Goal: Information Seeking & Learning: Check status

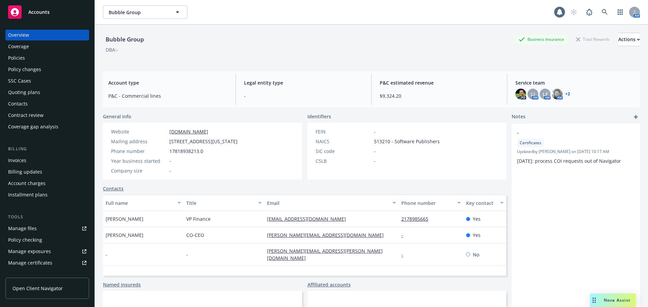
click at [18, 57] on div "Policies" at bounding box center [16, 58] width 17 height 11
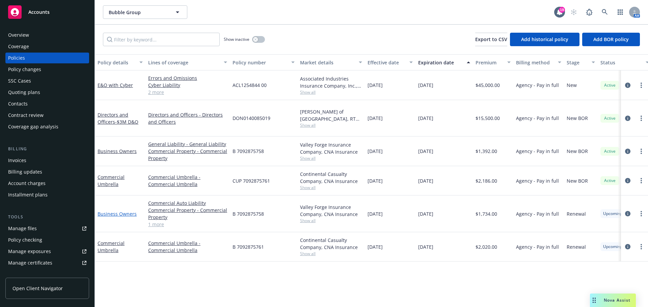
click at [108, 211] on link "Business Owners" at bounding box center [117, 214] width 39 height 6
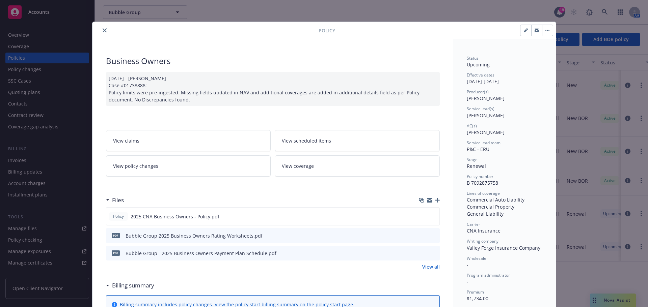
click at [103, 29] on icon "close" at bounding box center [105, 30] width 4 height 4
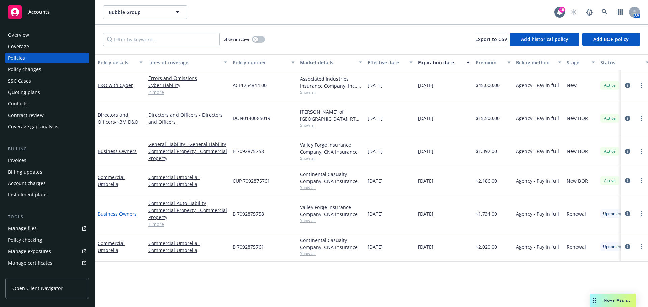
drag, startPoint x: 116, startPoint y: 207, endPoint x: 123, endPoint y: 206, distance: 6.8
click at [116, 211] on link "Business Owners" at bounding box center [117, 214] width 39 height 6
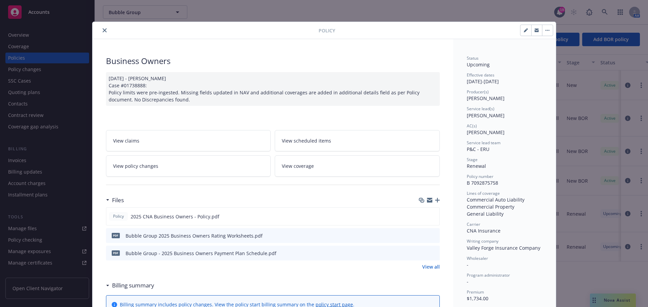
scroll to position [20, 0]
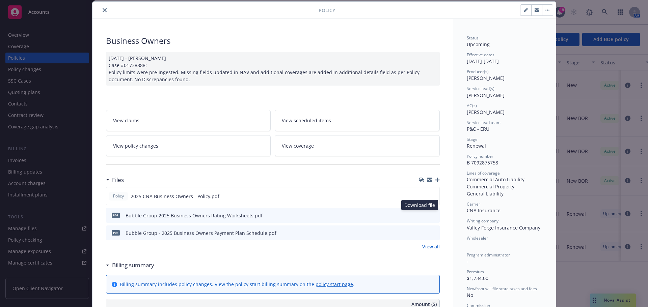
click at [421, 215] on icon "download file" at bounding box center [422, 215] width 4 height 4
drag, startPoint x: 421, startPoint y: 197, endPoint x: 416, endPoint y: 197, distance: 4.4
click at [421, 197] on icon "download file" at bounding box center [421, 195] width 5 height 5
drag, startPoint x: 102, startPoint y: 8, endPoint x: 102, endPoint y: 12, distance: 4.1
click at [103, 8] on icon "close" at bounding box center [105, 10] width 4 height 4
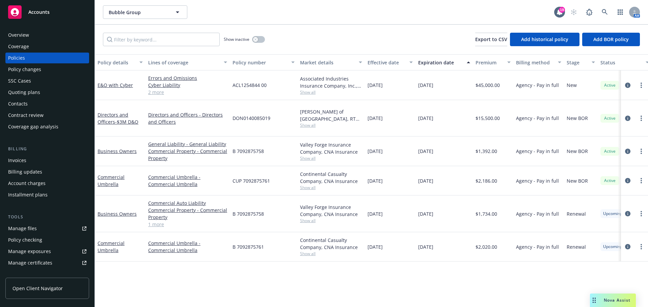
click at [33, 73] on div "Policy changes" at bounding box center [24, 69] width 33 height 11
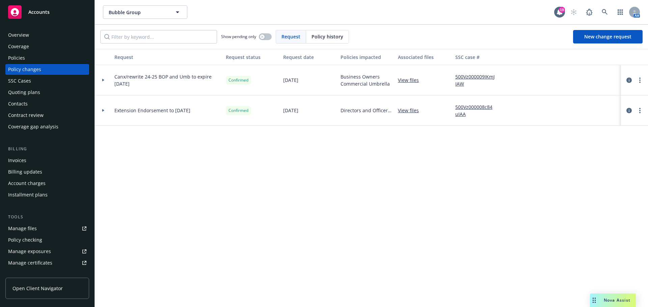
click at [25, 58] on div "Policies" at bounding box center [47, 58] width 78 height 11
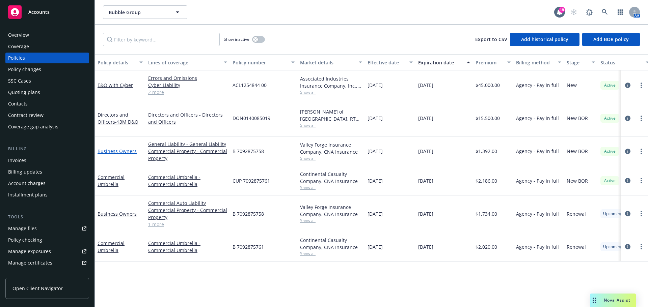
drag, startPoint x: 122, startPoint y: 143, endPoint x: 127, endPoint y: 143, distance: 5.1
click at [123, 148] on link "Business Owners" at bounding box center [117, 151] width 39 height 6
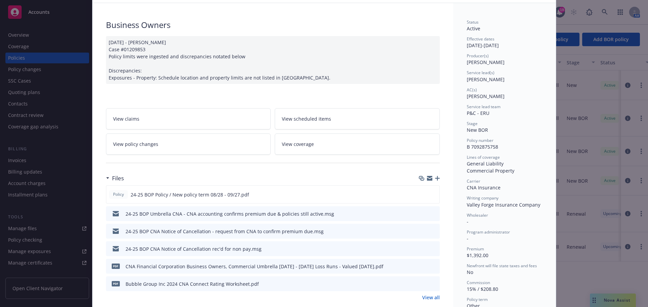
scroll to position [101, 0]
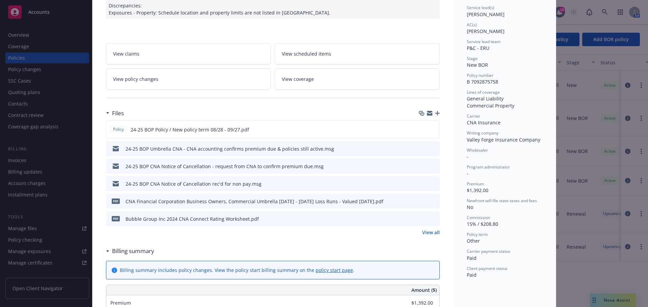
drag, startPoint x: 428, startPoint y: 232, endPoint x: 394, endPoint y: 232, distance: 34.1
click at [428, 232] on link "View all" at bounding box center [431, 232] width 18 height 7
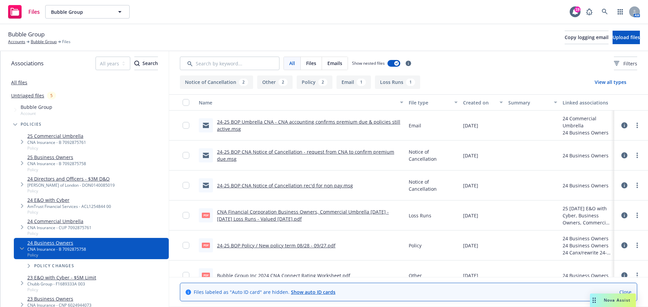
click at [272, 247] on link "24-25 BOP Policy / New policy term 08/28 - 09/27.pdf" at bounding box center [276, 246] width 118 height 6
click at [43, 41] on link "Bubble Group" at bounding box center [44, 42] width 26 height 6
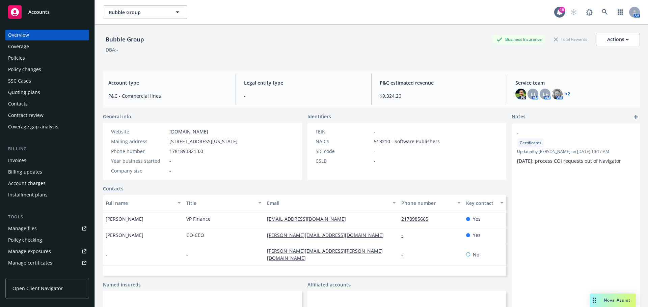
click at [14, 58] on div "Policies" at bounding box center [16, 58] width 17 height 11
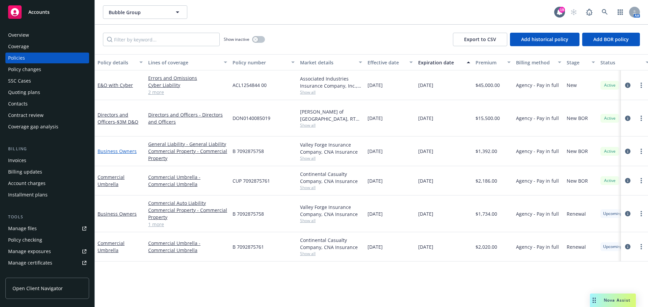
click at [127, 148] on link "Business Owners" at bounding box center [117, 151] width 39 height 6
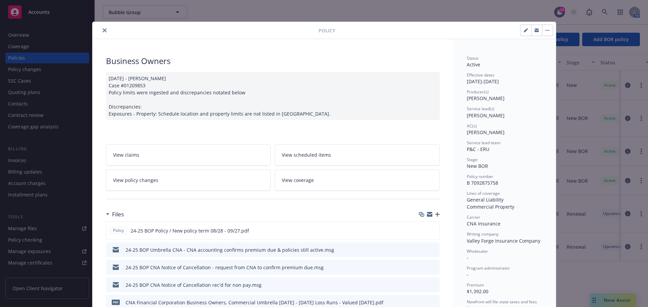
drag, startPoint x: 102, startPoint y: 28, endPoint x: 102, endPoint y: 32, distance: 4.1
click at [102, 28] on button "close" at bounding box center [105, 30] width 8 height 8
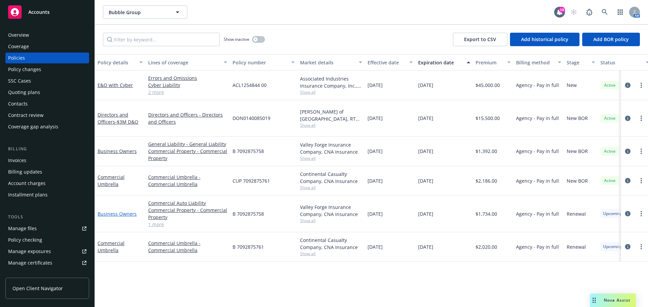
click at [119, 211] on link "Business Owners" at bounding box center [117, 214] width 39 height 6
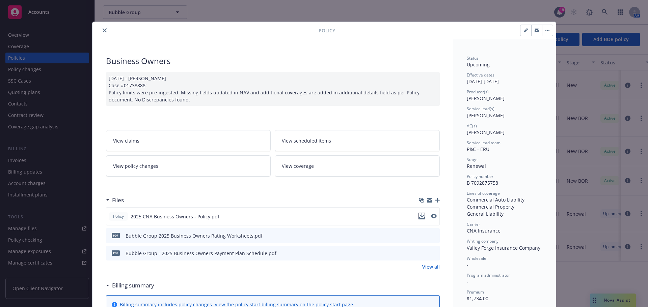
click at [421, 216] on icon "download file" at bounding box center [421, 216] width 5 height 5
drag, startPoint x: 103, startPoint y: 28, endPoint x: 103, endPoint y: 34, distance: 5.4
click at [103, 29] on icon "close" at bounding box center [105, 30] width 4 height 4
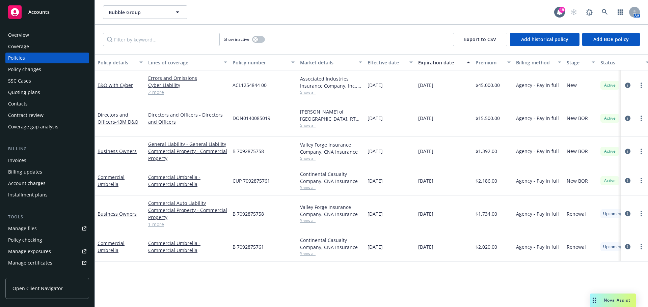
click at [22, 93] on div "Quoting plans" at bounding box center [24, 92] width 32 height 11
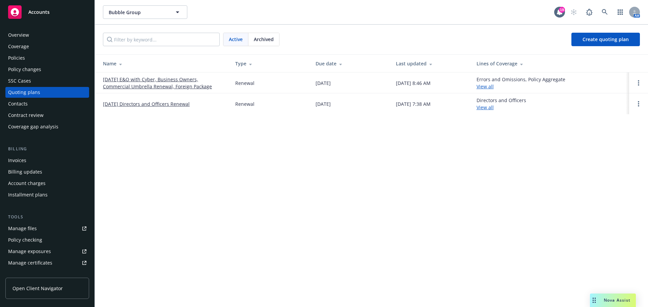
click at [137, 82] on link "09/27/25 E&O with Cyber, Business Owners, Commercial Umbrella Renewal, Foreign …" at bounding box center [164, 83] width 122 height 14
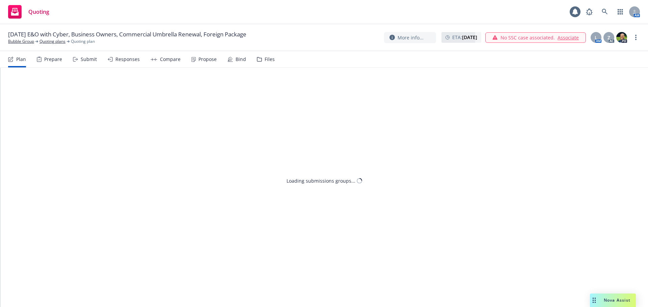
click at [86, 57] on div "Submit" at bounding box center [89, 59] width 16 height 5
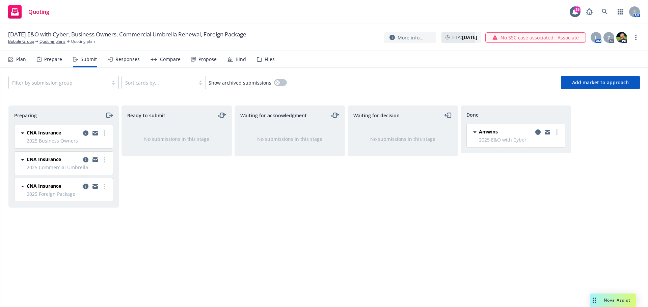
click at [84, 184] on link "copy logging email" at bounding box center [86, 187] width 8 height 8
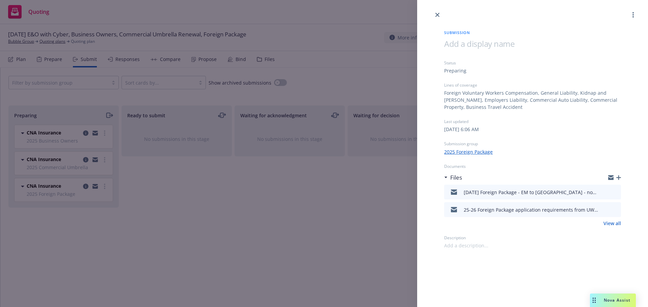
click at [603, 190] on icon "download file" at bounding box center [603, 191] width 5 height 5
drag, startPoint x: 437, startPoint y: 13, endPoint x: 441, endPoint y: 20, distance: 8.2
click at [438, 13] on icon "close" at bounding box center [437, 15] width 4 height 4
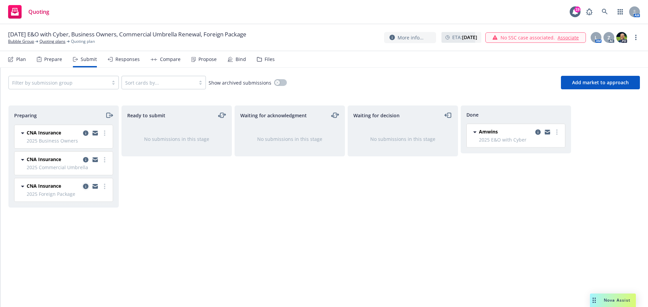
click at [86, 186] on icon "copy logging email" at bounding box center [85, 186] width 5 height 5
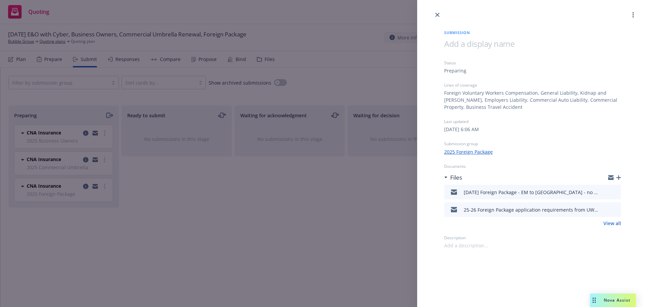
click at [437, 14] on icon "close" at bounding box center [437, 15] width 4 height 4
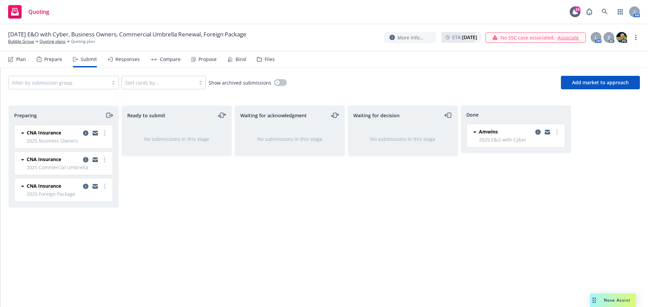
click at [265, 58] on div "Files" at bounding box center [270, 59] width 10 height 5
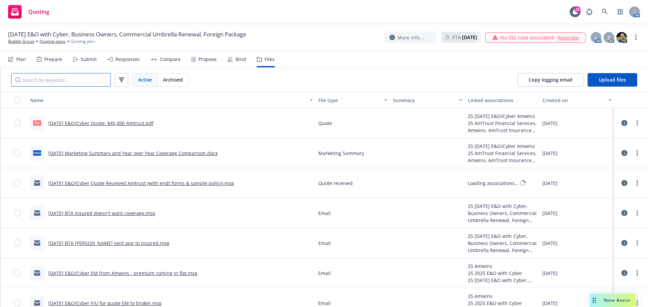
click at [51, 82] on input "Search by keyword..." at bounding box center [61, 80] width 100 height 14
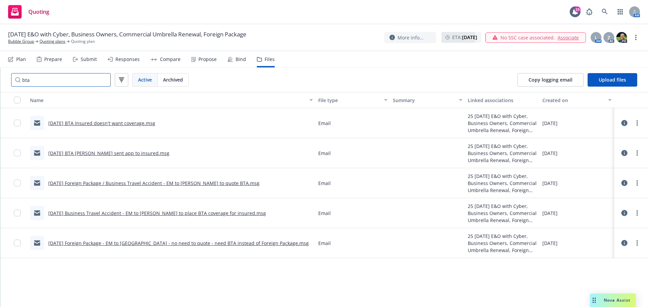
type input "bta"
click at [109, 123] on link "9/27/2025 BTA Insured doesn't want coverage.msg" at bounding box center [101, 123] width 107 height 6
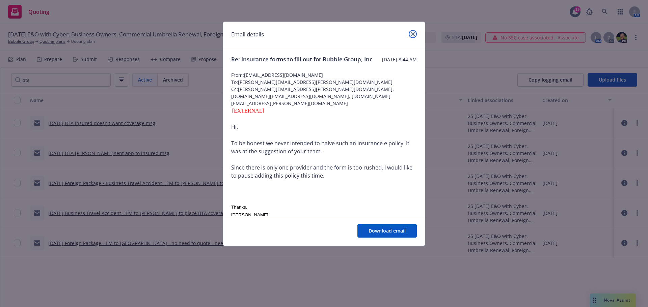
click at [413, 32] on icon "close" at bounding box center [413, 34] width 4 height 4
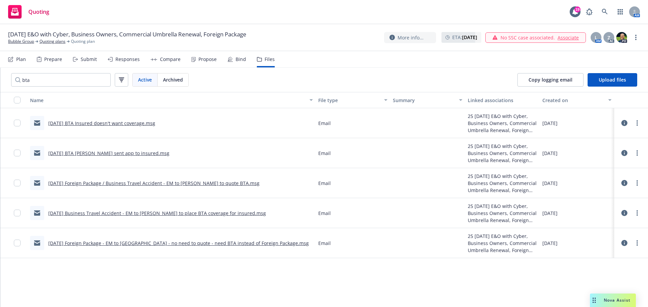
click at [91, 154] on link "9/27/2025 BTA Angie Alfaro sent app to insured.msg" at bounding box center [108, 153] width 121 height 6
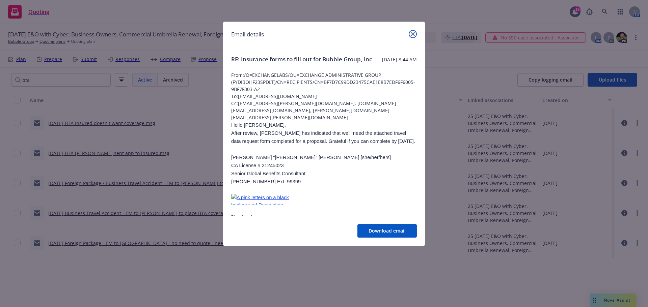
click at [414, 33] on icon "close" at bounding box center [413, 34] width 4 height 4
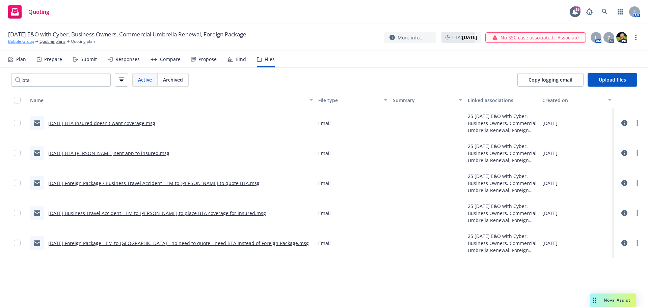
click at [18, 42] on link "Bubble Group" at bounding box center [21, 41] width 26 height 6
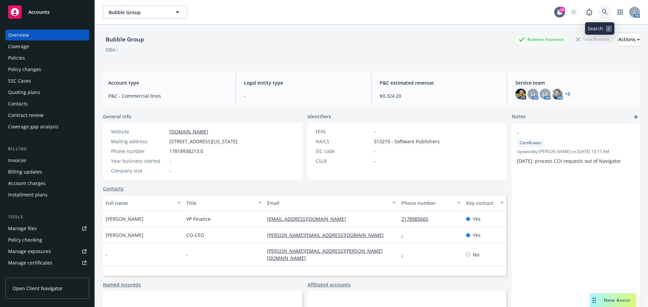
click at [602, 12] on icon at bounding box center [605, 12] width 6 height 6
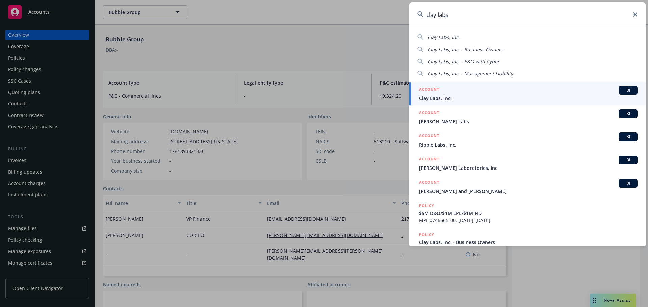
type input "clay labs"
drag, startPoint x: 444, startPoint y: 98, endPoint x: 433, endPoint y: 98, distance: 10.5
click at [443, 98] on span "Clay Labs, Inc." at bounding box center [528, 98] width 219 height 7
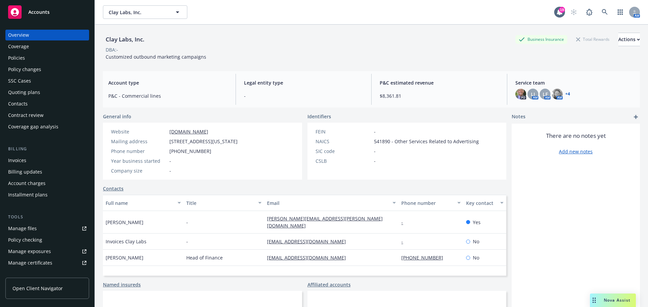
click at [7, 58] on link "Policies" at bounding box center [47, 58] width 84 height 11
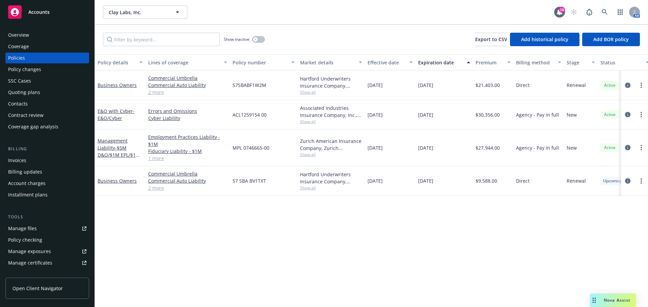
click at [34, 68] on div "Policy changes" at bounding box center [24, 69] width 33 height 11
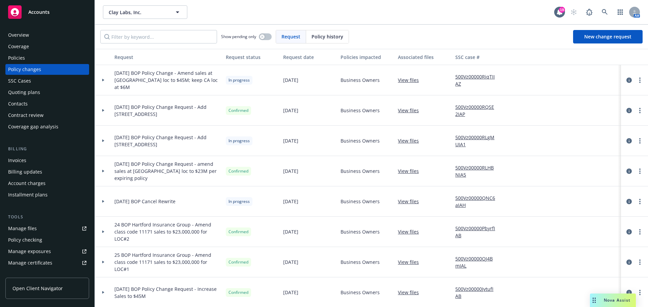
click at [103, 80] on icon at bounding box center [103, 80] width 2 height 3
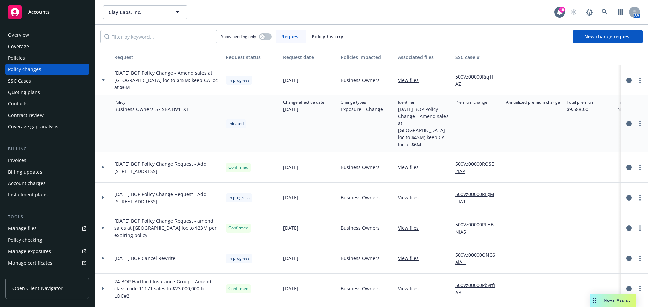
click at [101, 155] on div at bounding box center [103, 168] width 17 height 30
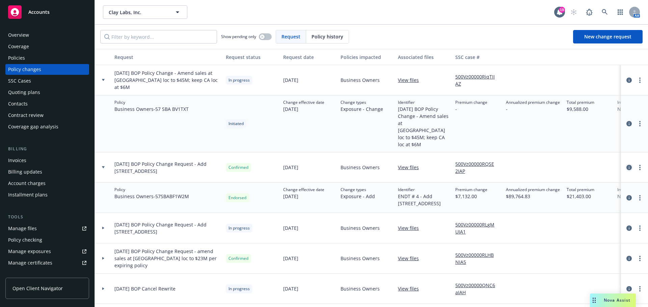
click at [626, 165] on icon "circleInformation" at bounding box center [628, 167] width 5 height 5
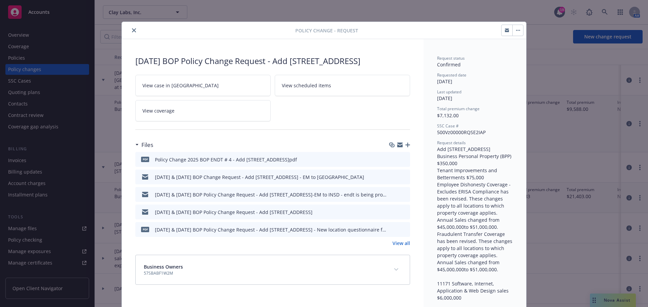
scroll to position [16, 0]
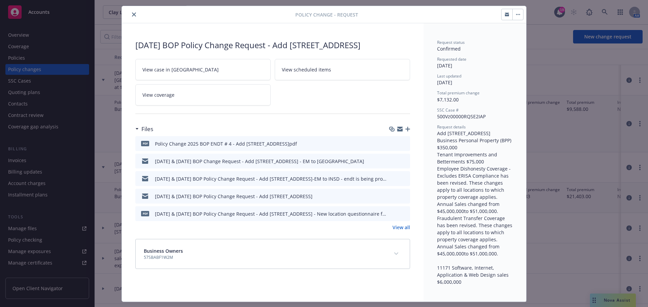
click at [391, 146] on icon "download file" at bounding box center [392, 143] width 5 height 5
drag, startPoint x: 131, startPoint y: 15, endPoint x: 131, endPoint y: 19, distance: 3.7
click at [132, 15] on icon "close" at bounding box center [134, 14] width 4 height 4
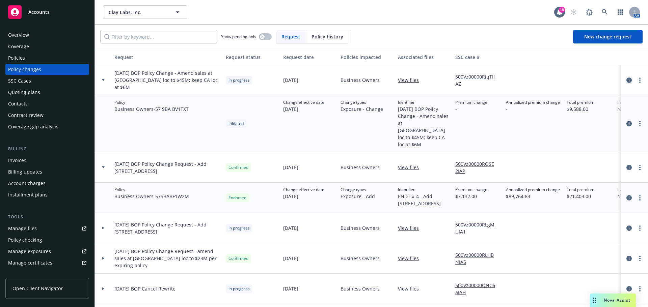
click at [626, 81] on icon "circleInformation" at bounding box center [628, 80] width 5 height 5
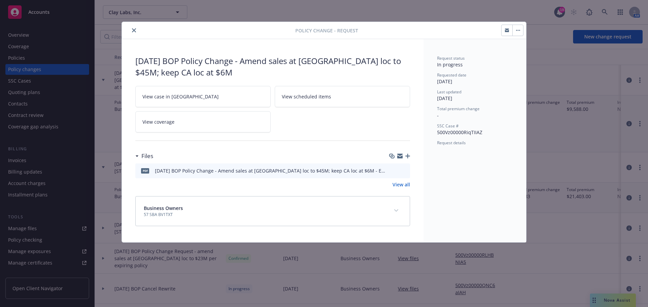
click at [135, 30] on icon "close" at bounding box center [134, 30] width 4 height 4
